Goal: Task Accomplishment & Management: Manage account settings

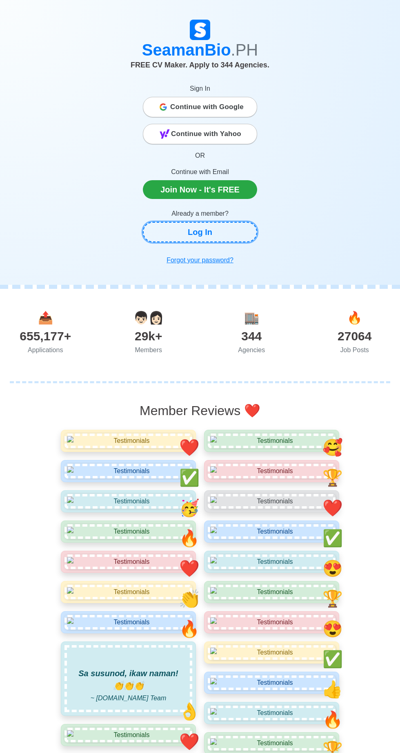
click at [234, 228] on link "Log In" at bounding box center [200, 232] width 114 height 20
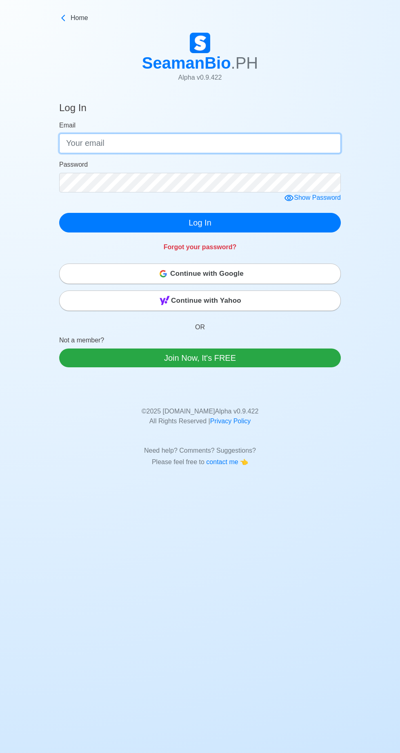
click at [299, 139] on input "Email" at bounding box center [200, 144] width 282 height 20
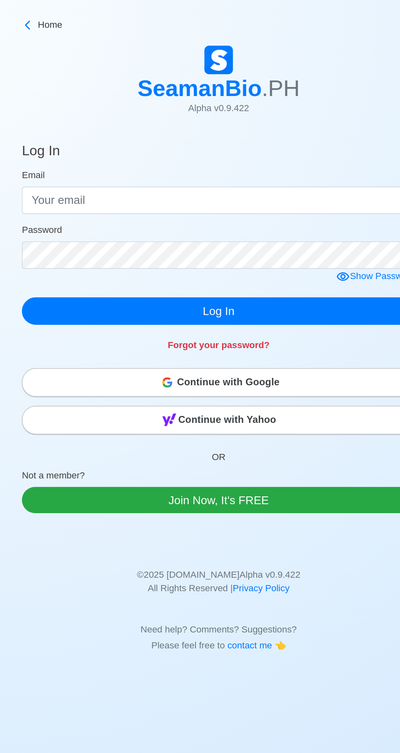
click at [280, 267] on div "Continue with Google" at bounding box center [200, 274] width 281 height 16
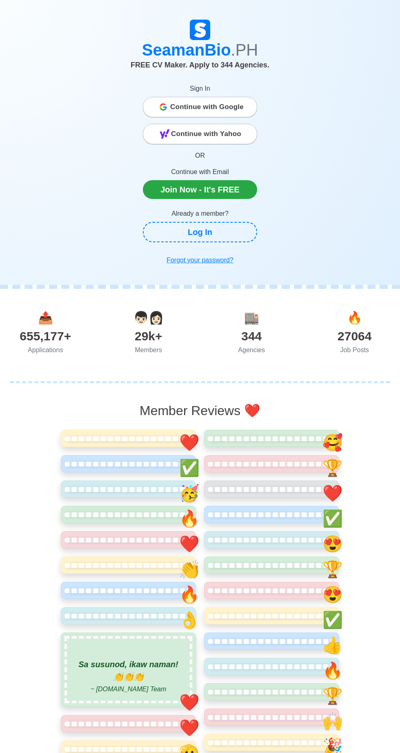
click at [227, 226] on link "Log In" at bounding box center [200, 232] width 114 height 20
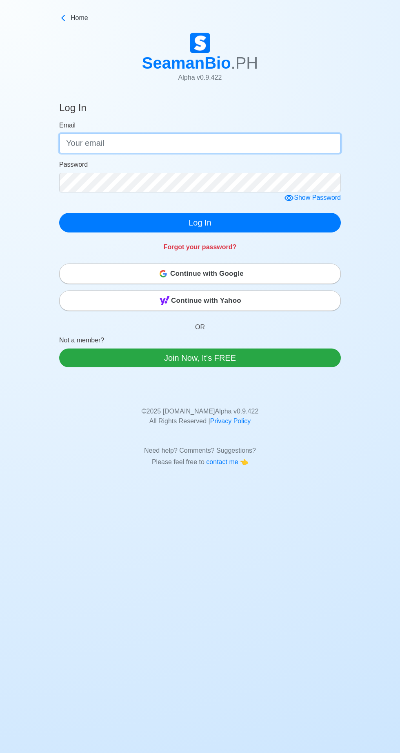
click at [322, 145] on input "Email" at bounding box center [200, 144] width 282 height 20
